Goal: Use online tool/utility

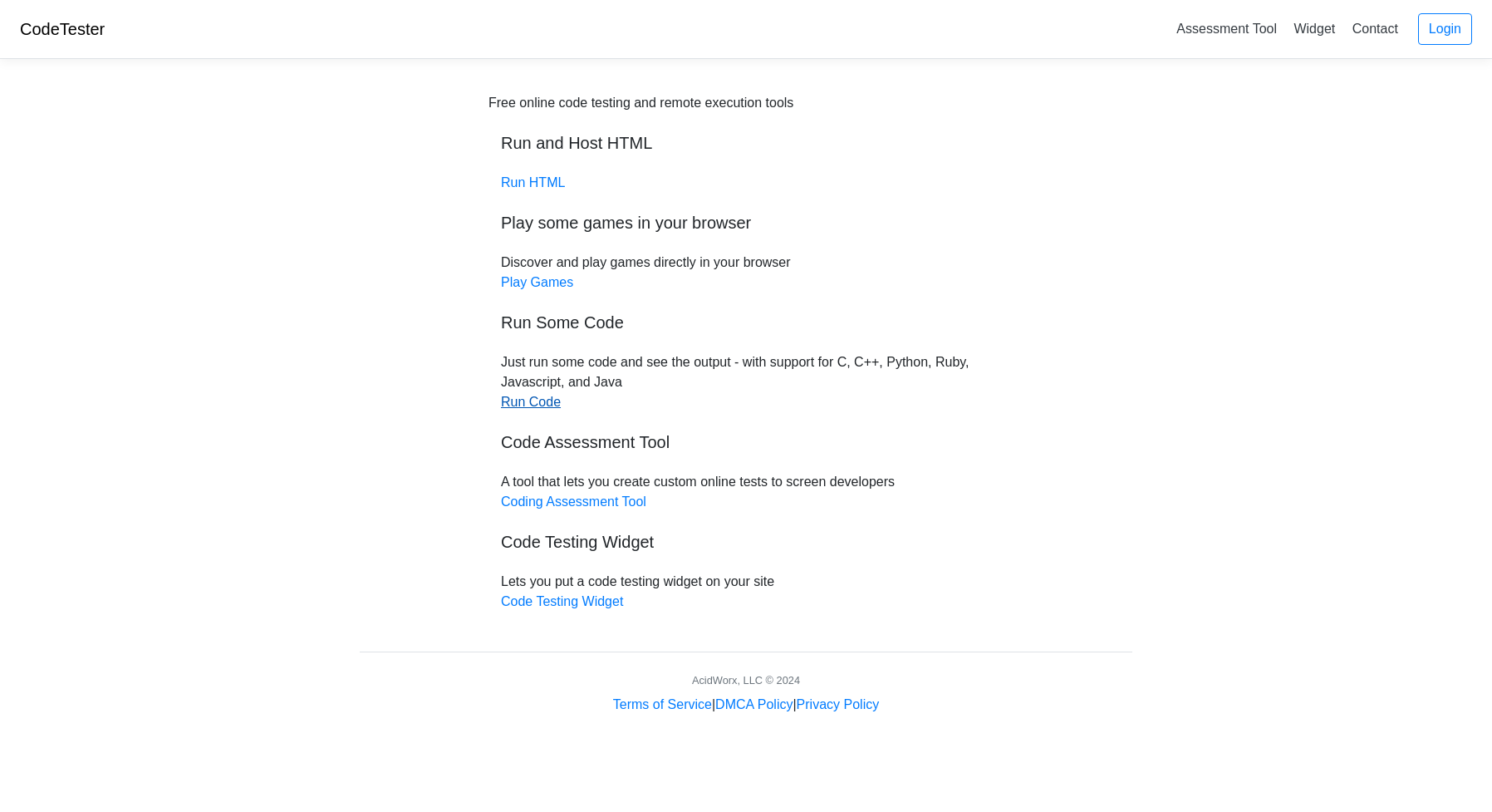
click at [525, 403] on link "Run Code" at bounding box center [531, 402] width 59 height 14
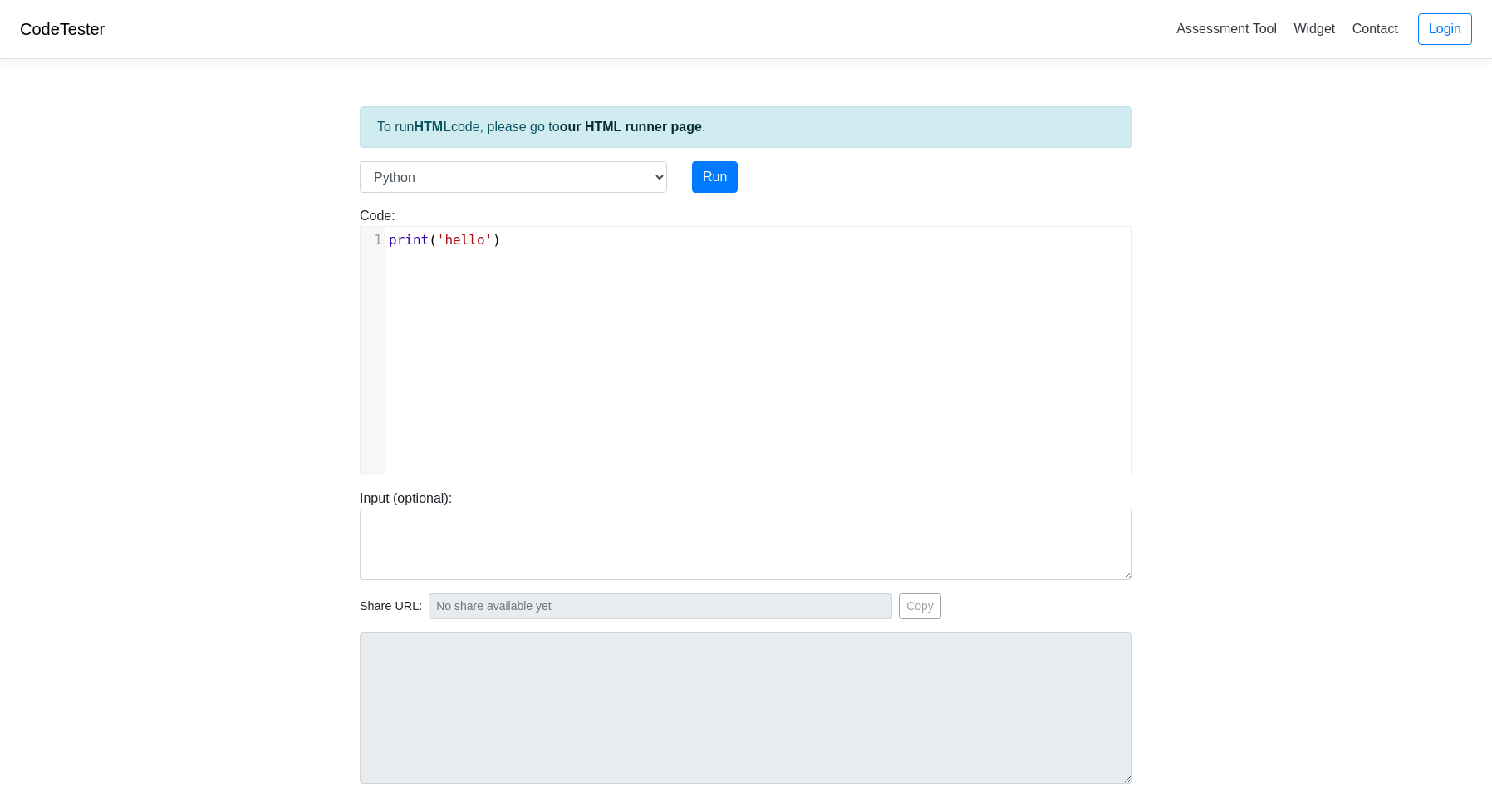
scroll to position [2, 0]
click at [525, 402] on div "xxxxxxxxxx 1 print ( 'hello' )" at bounding box center [758, 363] width 796 height 272
click at [525, 395] on div "xxxxxxxxxx 1 print ( 'hello' )" at bounding box center [758, 363] width 796 height 272
type textarea "print('hello')"
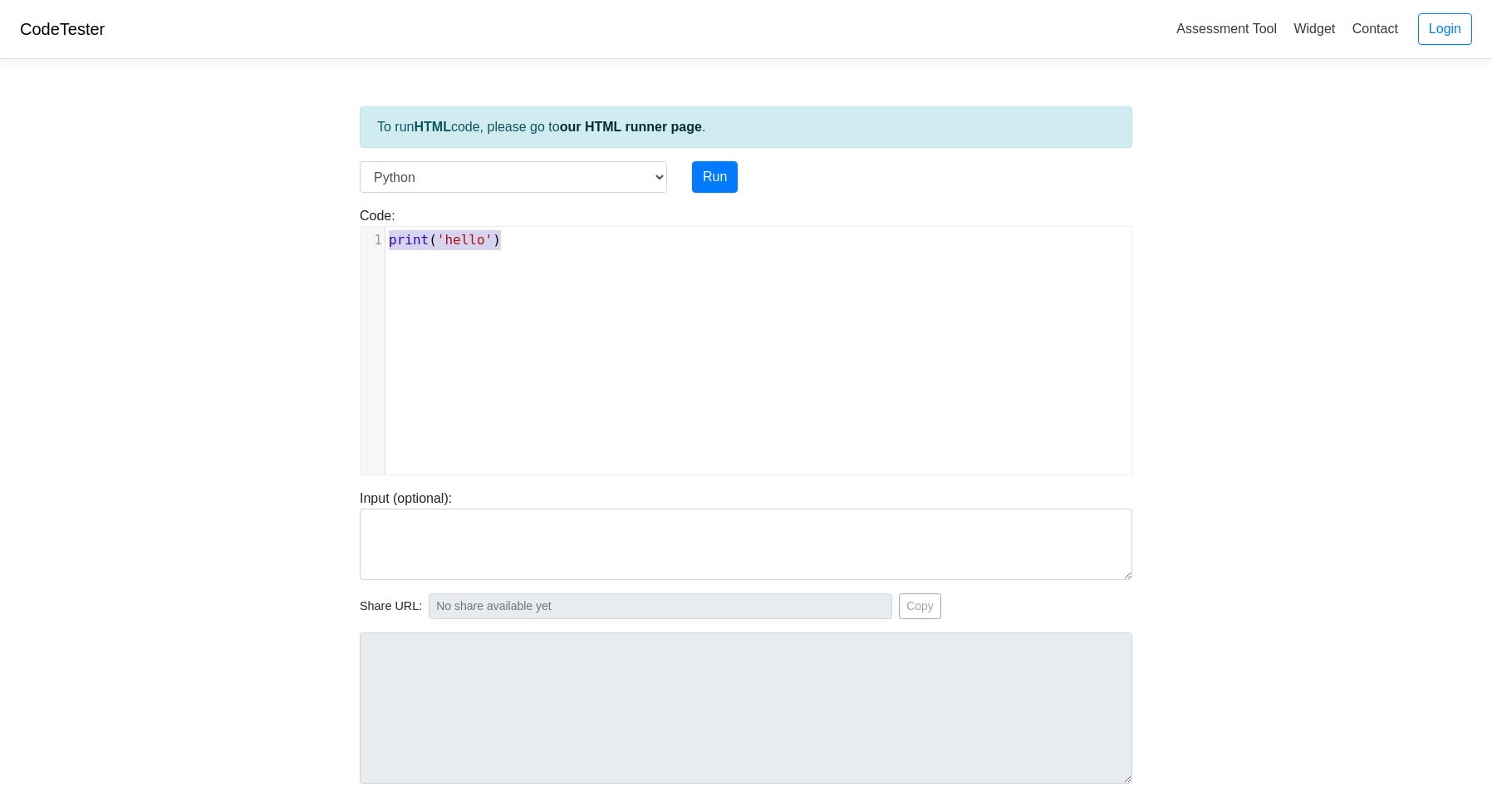
click at [525, 395] on div "x 1 print ( 'hello' )" at bounding box center [758, 363] width 796 height 272
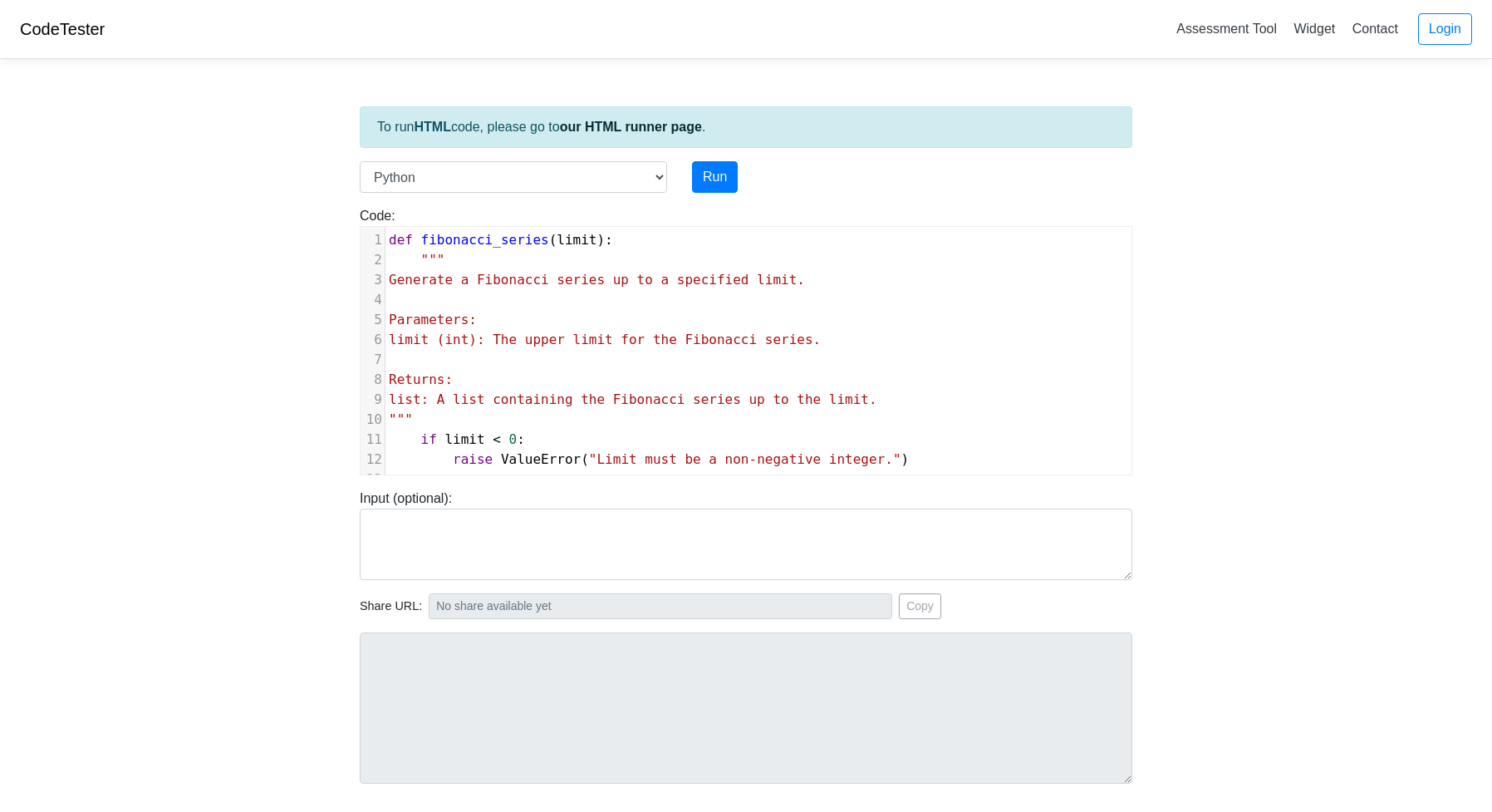
scroll to position [217, 0]
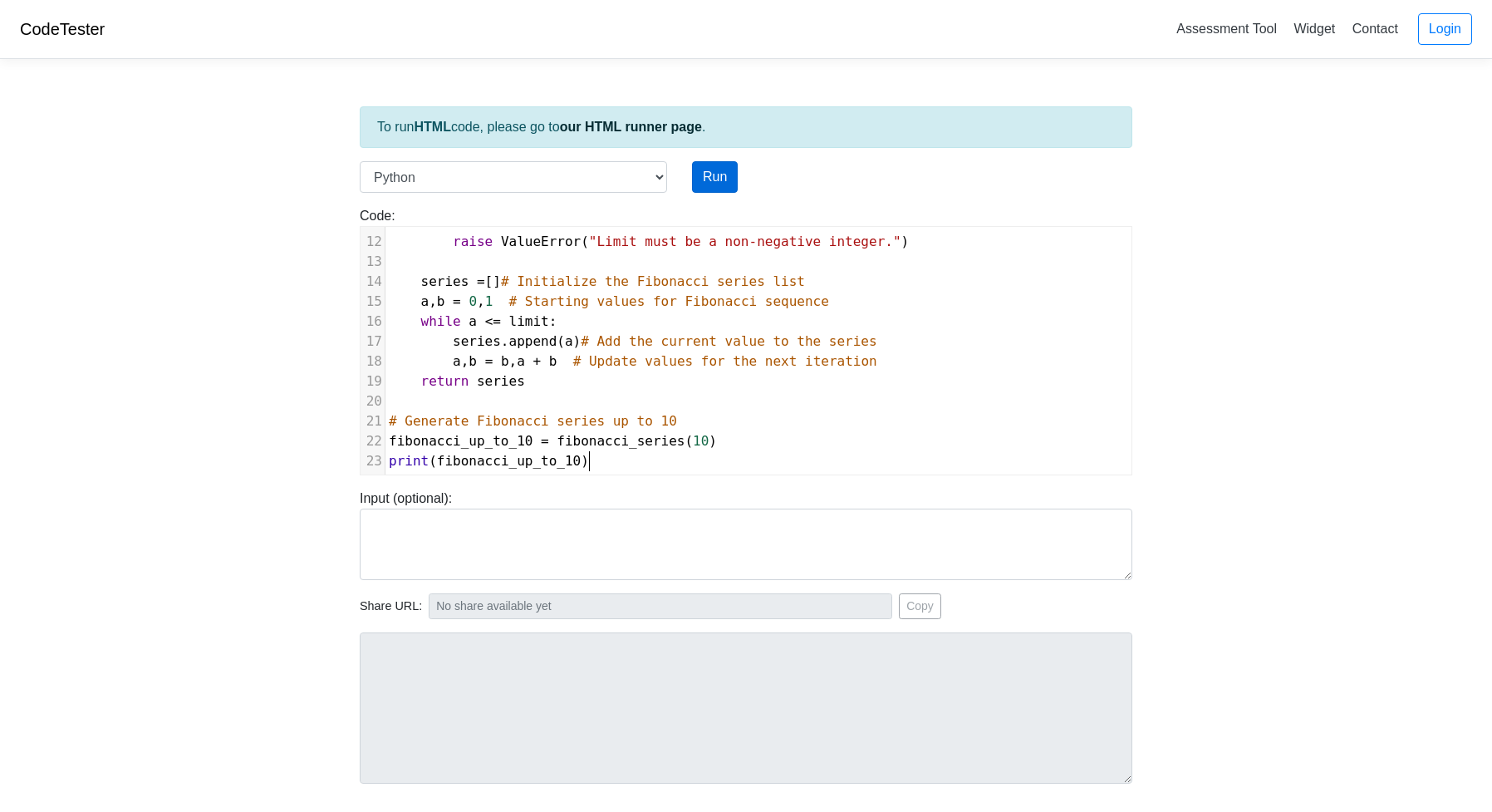
click at [719, 176] on button "Run" at bounding box center [715, 177] width 46 height 32
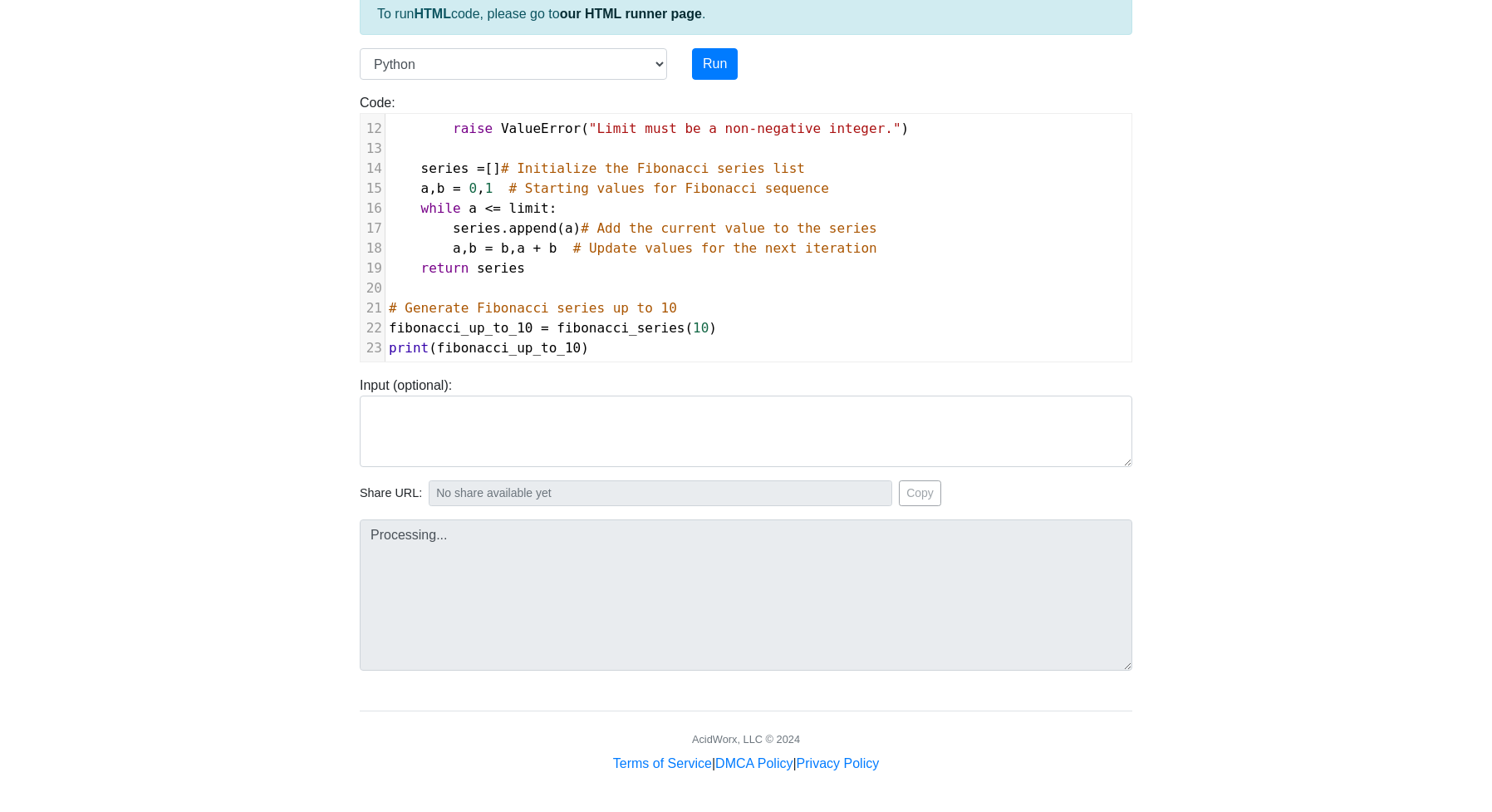
type input "[URL][DOMAIN_NAME]"
type textarea "Stdout: [0, 1, 1, 2, 3, 5, 8]"
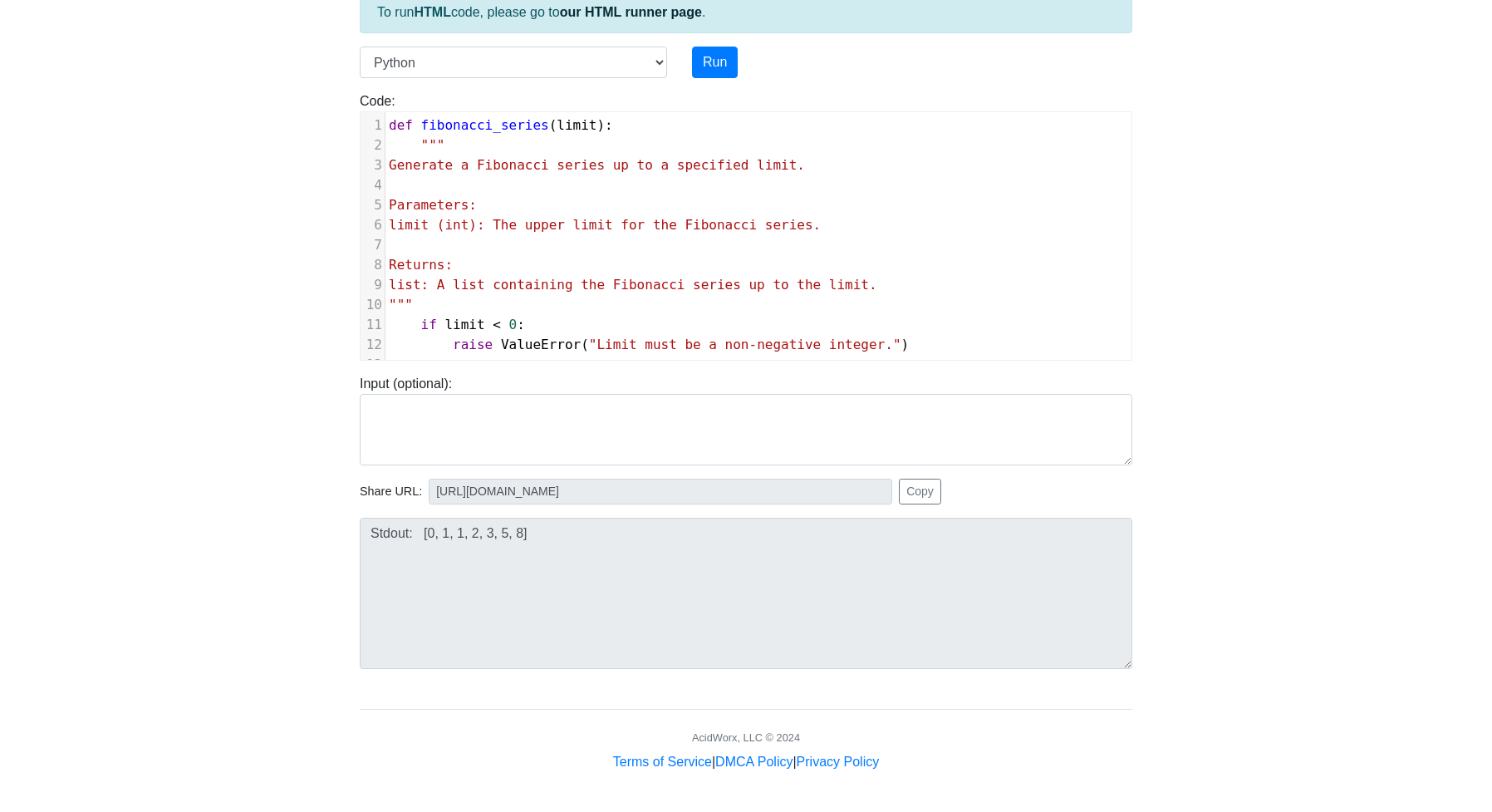
scroll to position [0, 0]
